Goal: Find specific page/section: Find specific page/section

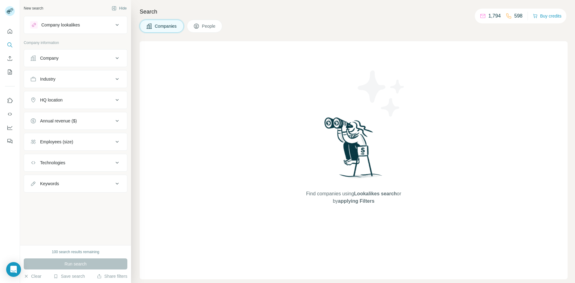
click at [478, 93] on div "Find companies using Lookalikes search or by applying Filters" at bounding box center [354, 160] width 428 height 238
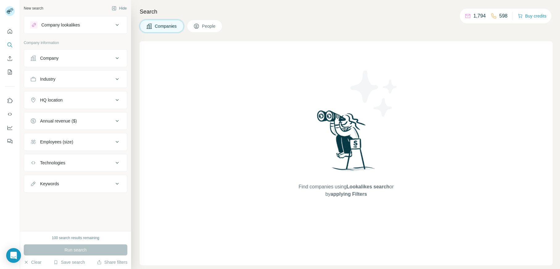
click at [112, 65] on button "Company" at bounding box center [75, 58] width 103 height 15
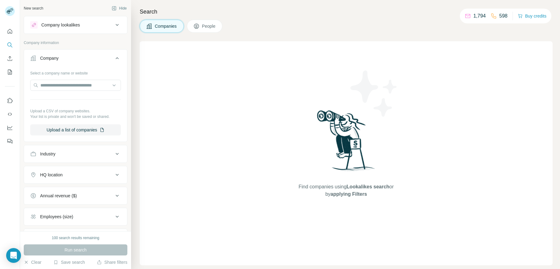
click at [120, 26] on icon at bounding box center [116, 24] width 7 height 7
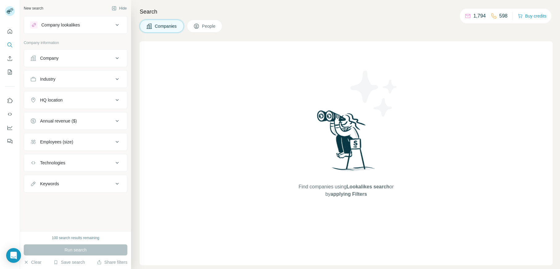
click at [469, 26] on div "Companies People" at bounding box center [346, 26] width 413 height 13
click at [116, 55] on icon at bounding box center [116, 58] width 7 height 7
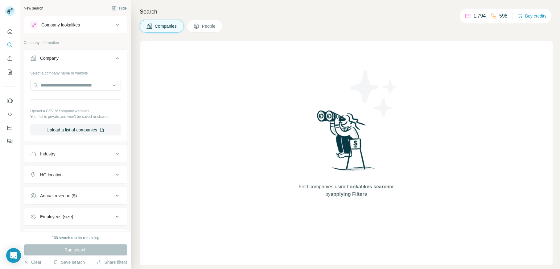
click at [116, 55] on icon at bounding box center [116, 58] width 7 height 7
